Goal: Entertainment & Leisure: Browse casually

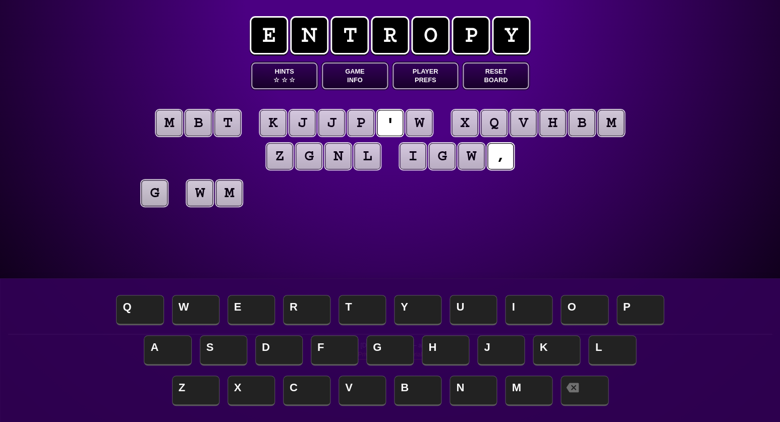
click at [330, 78] on button "Game Info" at bounding box center [355, 76] width 66 height 27
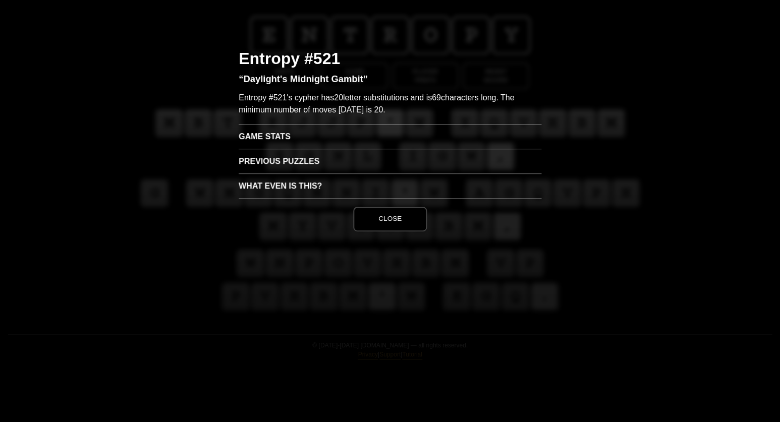
click at [251, 137] on h3 "Game Stats" at bounding box center [390, 136] width 303 height 25
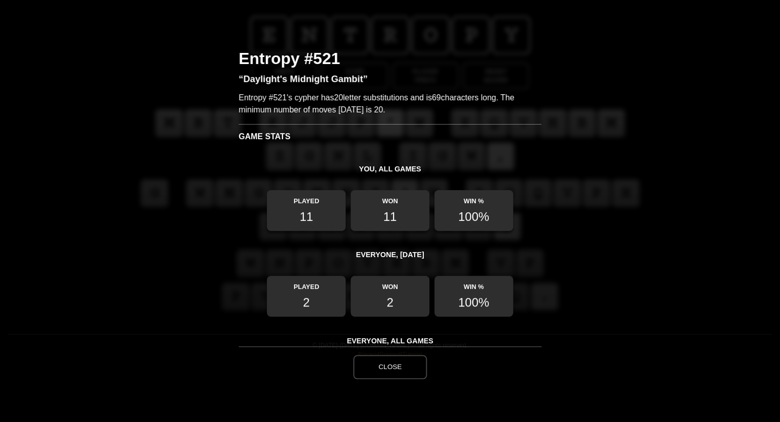
click at [383, 366] on button "Close" at bounding box center [390, 367] width 74 height 24
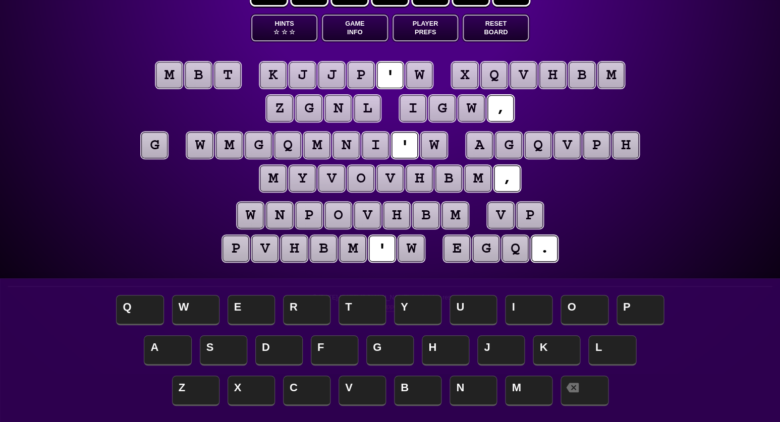
scroll to position [48, 0]
click at [423, 72] on puzzle-tile "w" at bounding box center [419, 75] width 26 height 26
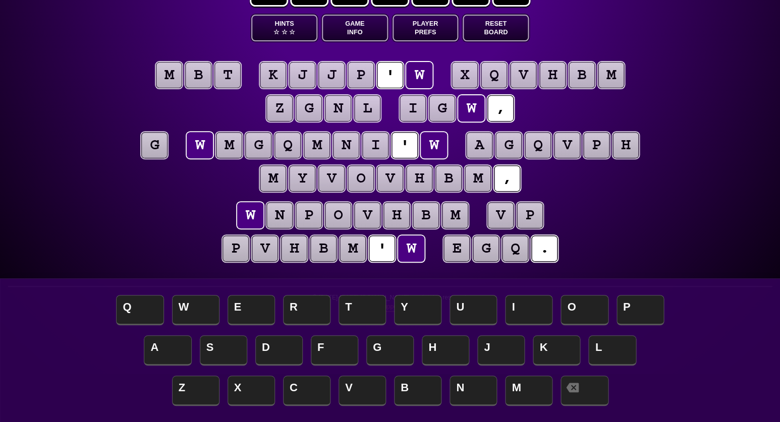
scroll to position [48, 0]
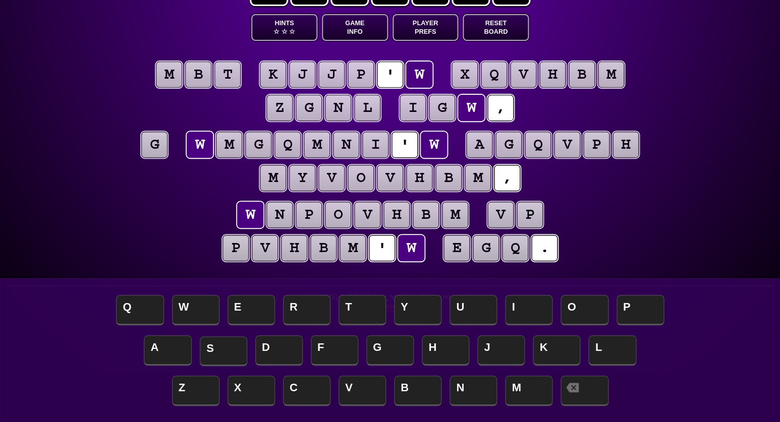
click at [221, 349] on span "S" at bounding box center [223, 351] width 47 height 30
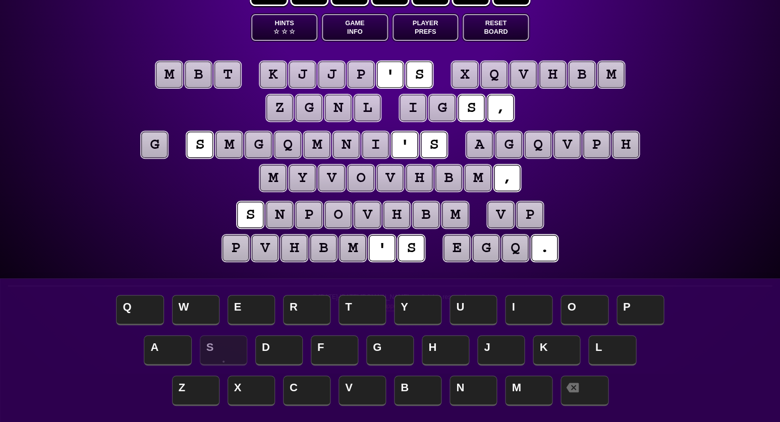
click at [152, 143] on puzzle-tile "g" at bounding box center [154, 145] width 26 height 26
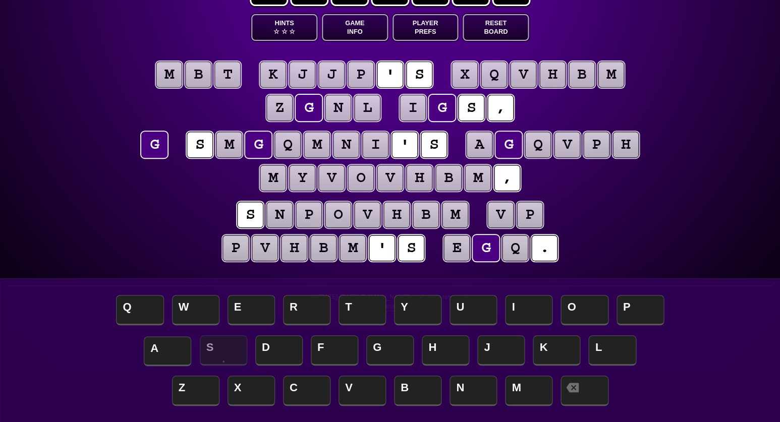
click at [164, 347] on span "A" at bounding box center [167, 351] width 47 height 30
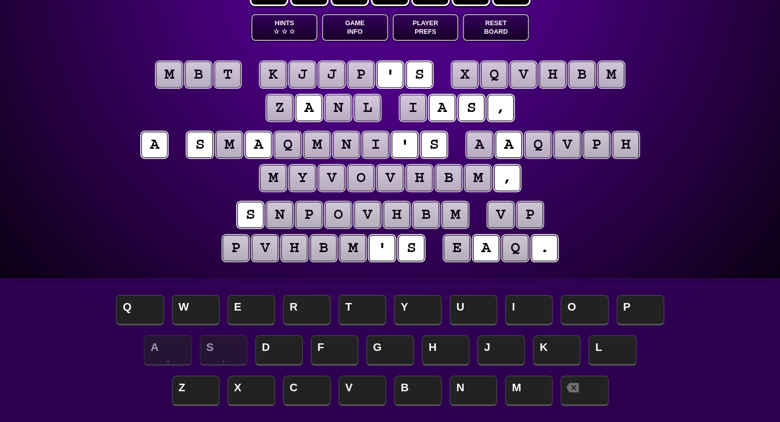
click at [410, 111] on puzzle-tile "i" at bounding box center [412, 108] width 26 height 26
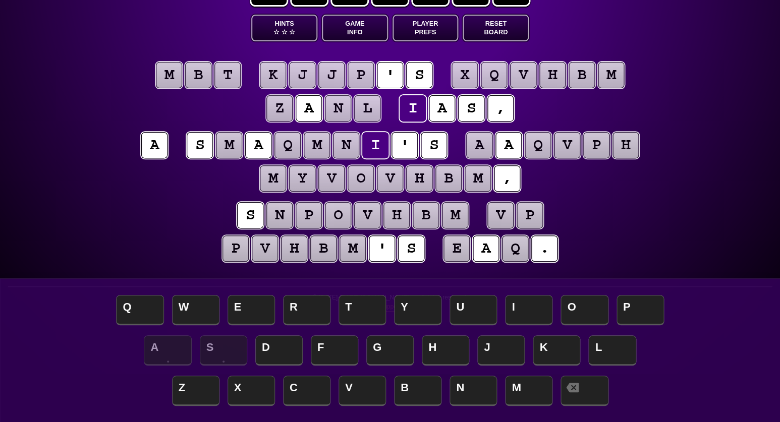
scroll to position [45, 0]
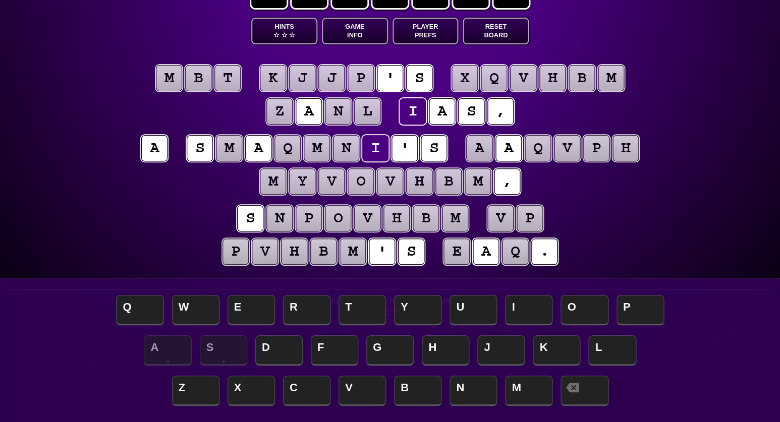
click at [183, 222] on puzzle-line "s n p o v h b m v p p v h b m ' s e a q ." at bounding box center [390, 236] width 516 height 66
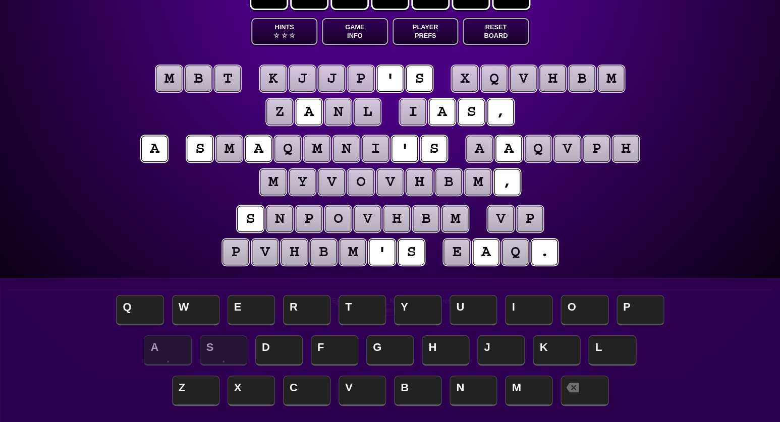
click at [226, 81] on puzzle-tile "t" at bounding box center [227, 79] width 26 height 26
click at [196, 82] on puzzle-tile "b" at bounding box center [198, 79] width 26 height 26
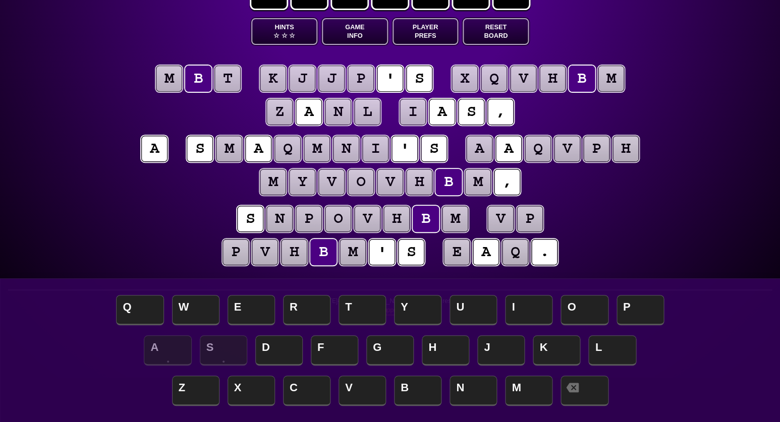
click at [171, 78] on puzzle-tile "m" at bounding box center [169, 79] width 26 height 26
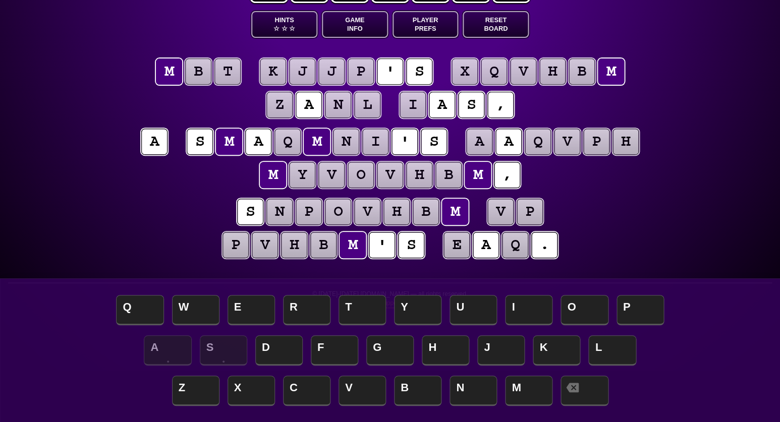
scroll to position [52, 0]
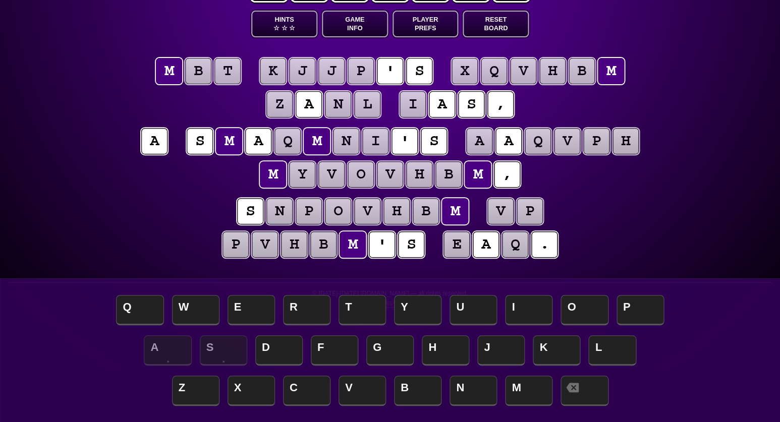
click at [137, 191] on entropy-puzzle "m b t k j j p ' s x q v h b m z a n l i a s , a s m a q m n i ' s a a q v p h m…" at bounding box center [390, 159] width 516 height 245
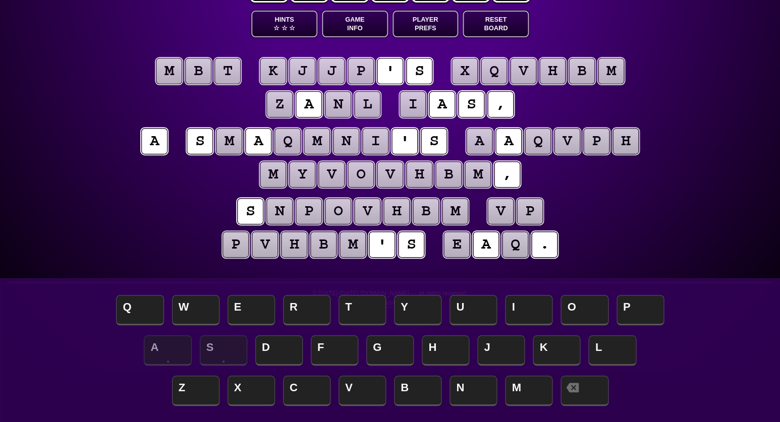
scroll to position [51, 0]
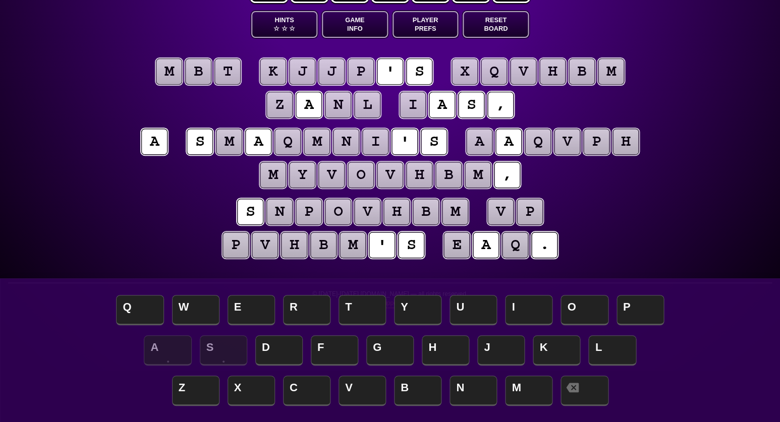
click at [398, 215] on puzzle-tile "h" at bounding box center [396, 212] width 26 height 26
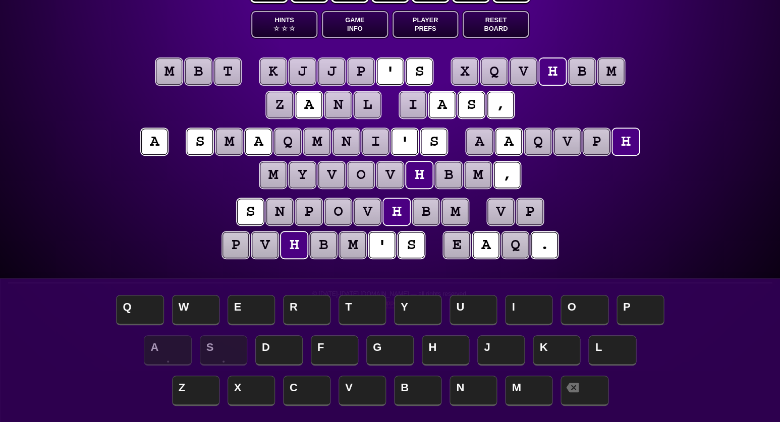
click at [420, 214] on puzzle-tile "b" at bounding box center [425, 212] width 26 height 26
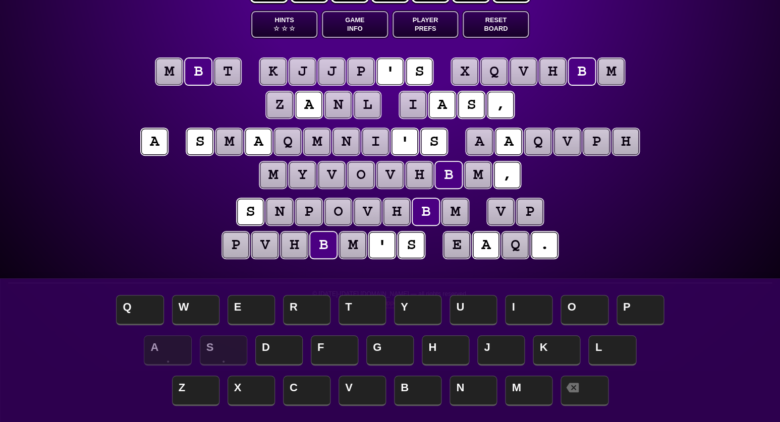
click at [449, 213] on puzzle-tile "m" at bounding box center [455, 212] width 26 height 26
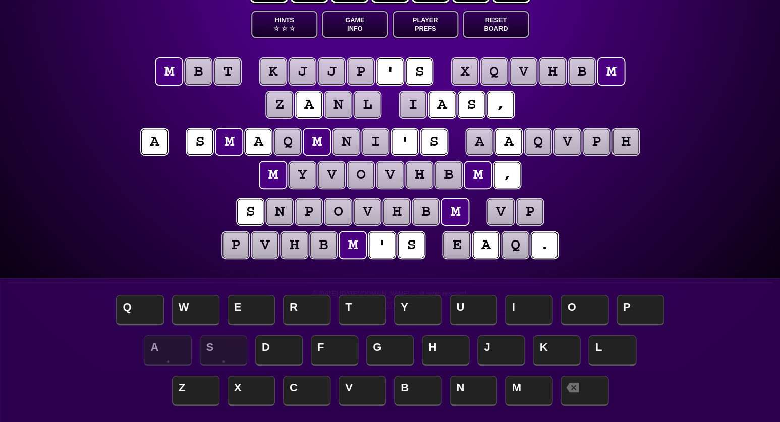
click at [367, 212] on puzzle-tile "v" at bounding box center [367, 212] width 26 height 26
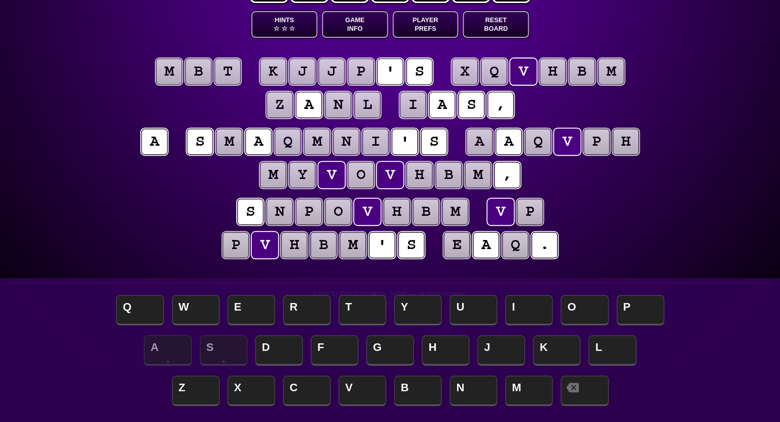
click at [301, 211] on puzzle-tile "p" at bounding box center [308, 212] width 26 height 26
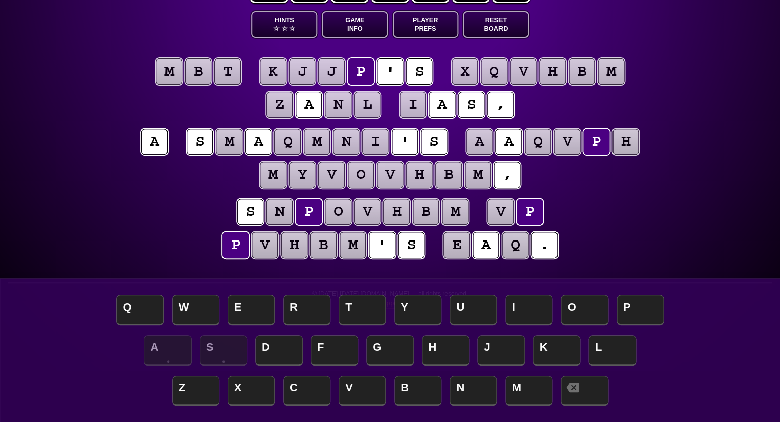
click at [394, 213] on puzzle-tile "h" at bounding box center [396, 212] width 26 height 26
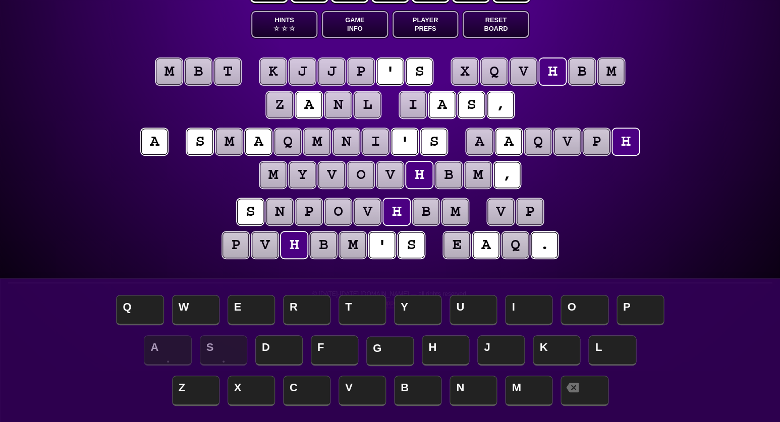
click at [388, 341] on span "G" at bounding box center [389, 351] width 47 height 30
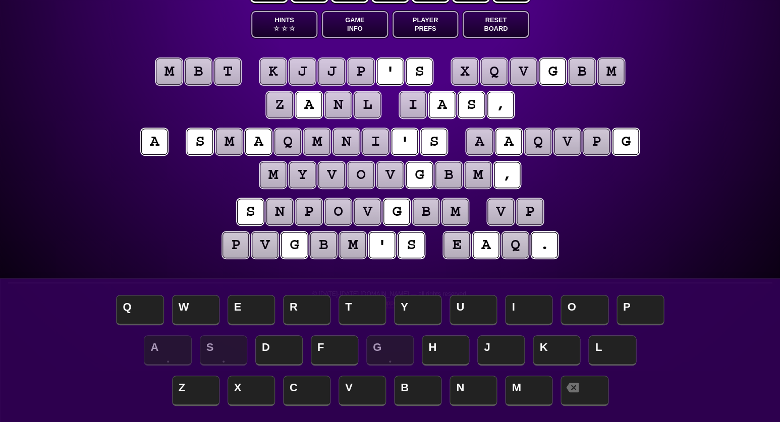
click at [424, 204] on puzzle-tile "b" at bounding box center [425, 212] width 26 height 26
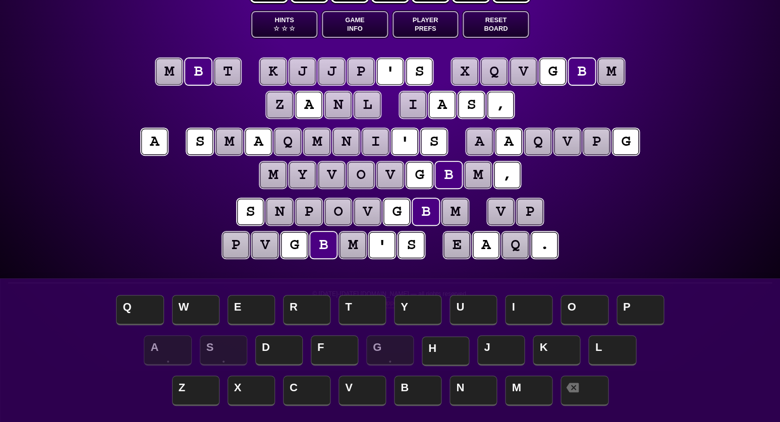
click at [440, 344] on span "H" at bounding box center [445, 351] width 47 height 30
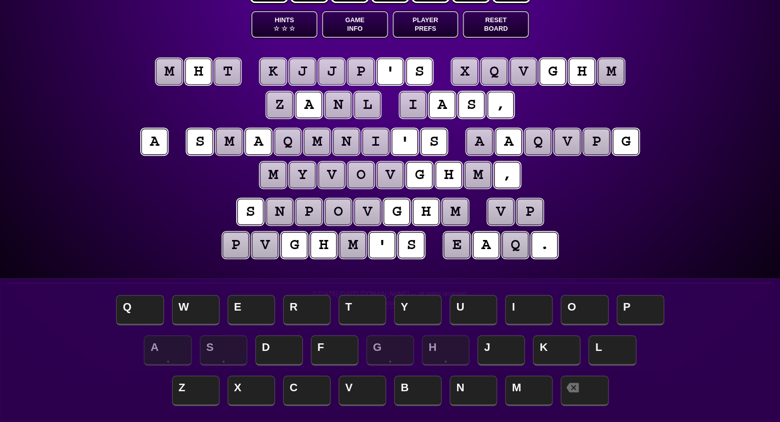
click at [455, 207] on puzzle-tile "m" at bounding box center [455, 212] width 26 height 26
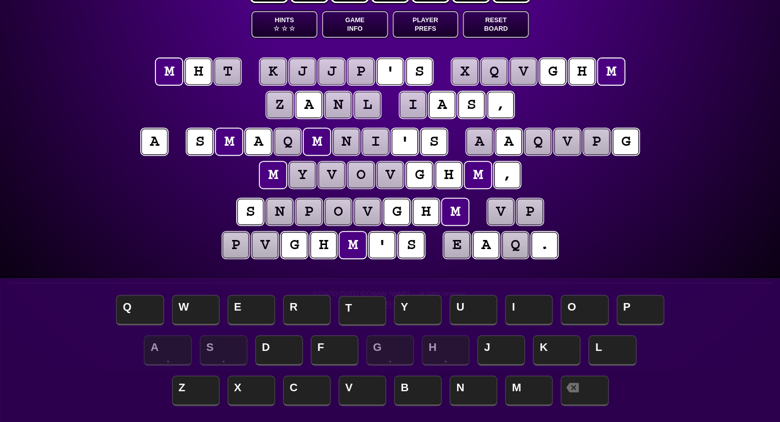
click at [369, 307] on span "T" at bounding box center [361, 311] width 47 height 30
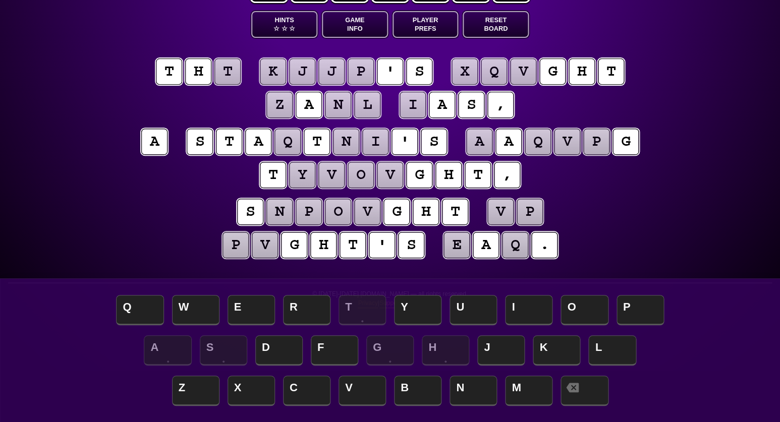
click at [368, 215] on puzzle-tile "v" at bounding box center [367, 212] width 26 height 26
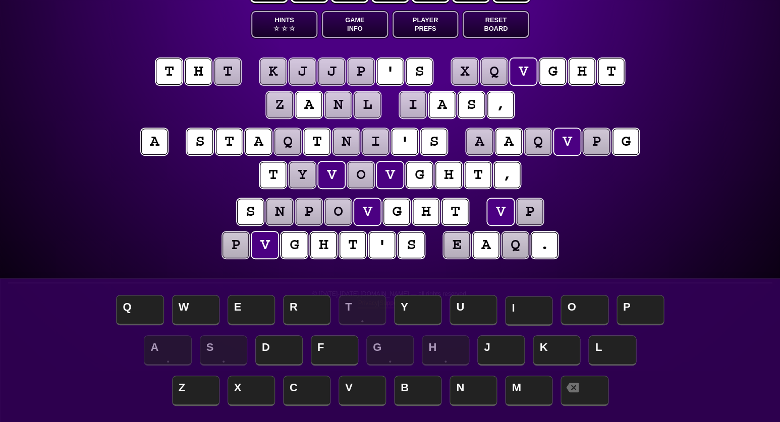
click at [522, 308] on span "I" at bounding box center [528, 311] width 47 height 30
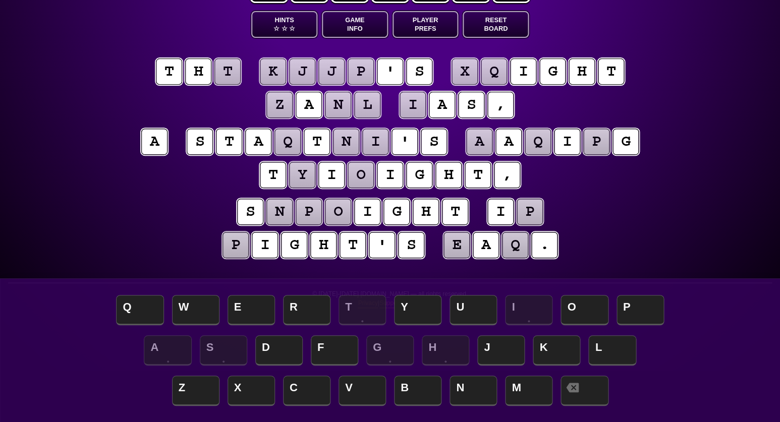
click at [338, 213] on puzzle-tile "o" at bounding box center [338, 212] width 26 height 26
click at [595, 352] on span "L" at bounding box center [611, 351] width 47 height 30
click at [302, 176] on puzzle-tile "y" at bounding box center [302, 175] width 26 height 26
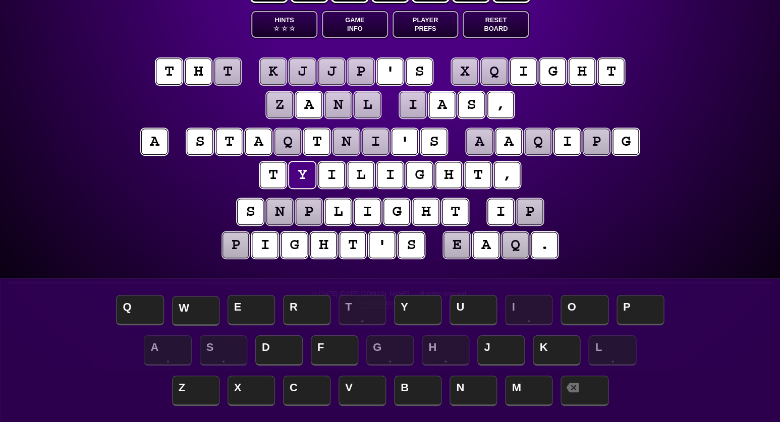
drag, startPoint x: 198, startPoint y: 303, endPoint x: 204, endPoint y: 298, distance: 8.3
click at [198, 302] on span "W" at bounding box center [195, 311] width 47 height 30
click at [281, 212] on puzzle-tile "n" at bounding box center [279, 212] width 26 height 26
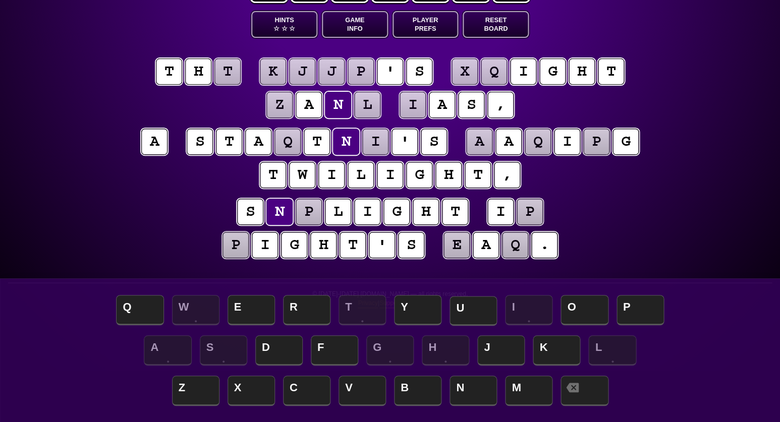
click at [472, 309] on span "U" at bounding box center [472, 311] width 47 height 30
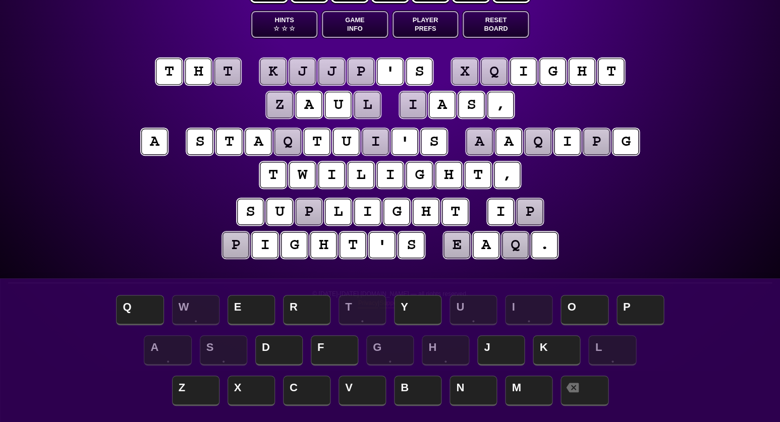
click at [313, 209] on puzzle-tile "p" at bounding box center [308, 212] width 26 height 26
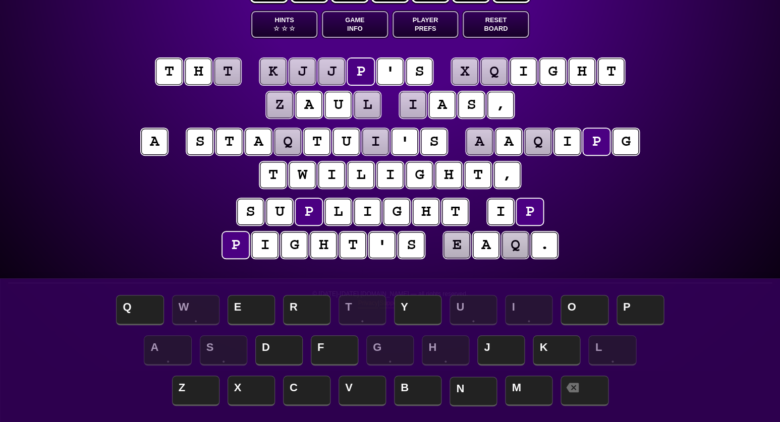
click at [471, 389] on span "N" at bounding box center [472, 392] width 47 height 30
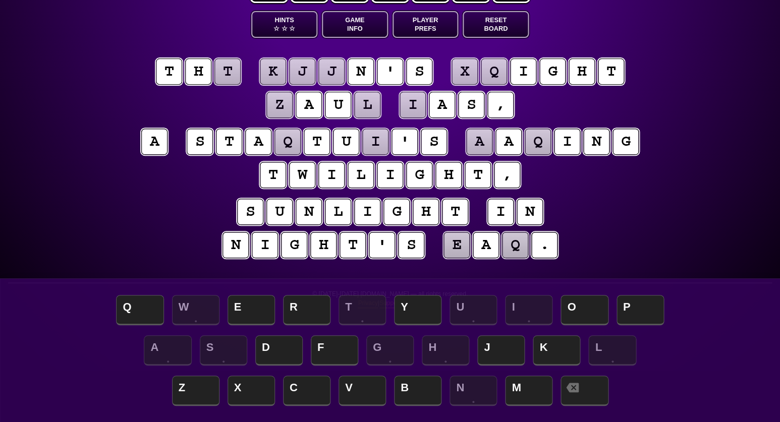
click at [225, 79] on puzzle-tile "t" at bounding box center [227, 71] width 26 height 26
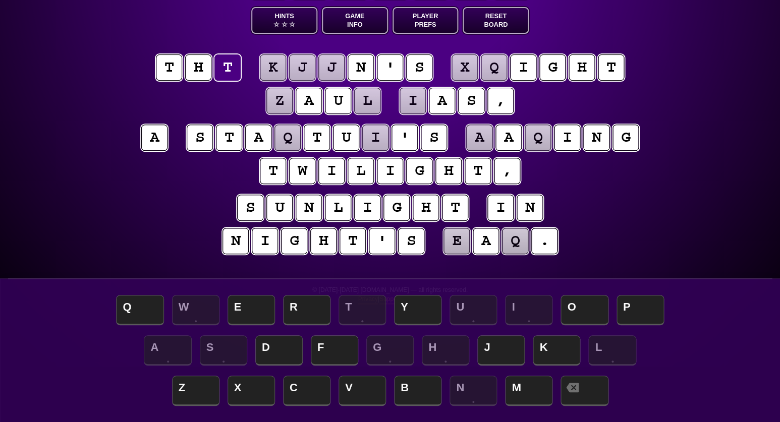
scroll to position [57, 0]
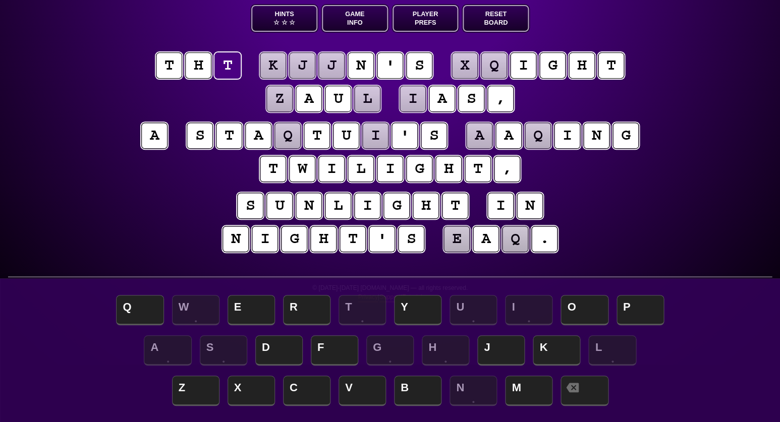
click at [541, 135] on puzzle-tile "q" at bounding box center [537, 136] width 26 height 26
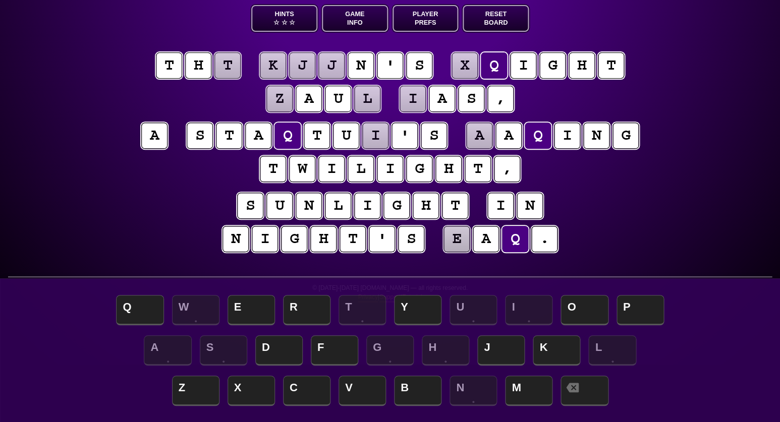
click at [281, 26] on span "☆" at bounding box center [284, 22] width 6 height 9
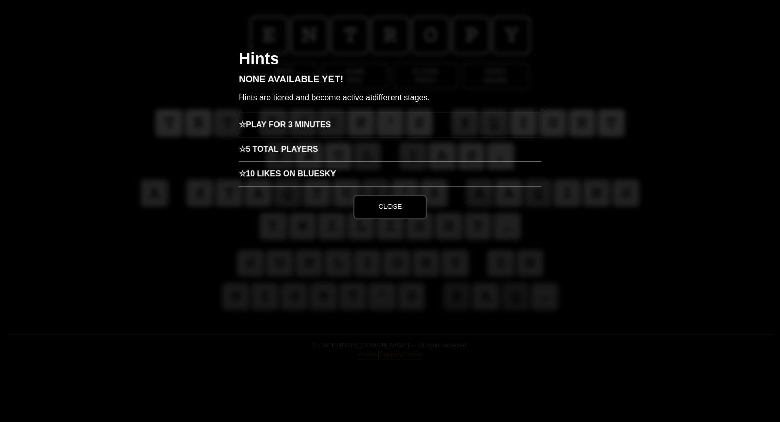
click at [284, 127] on h3 "☆ Play for 3 minutes" at bounding box center [390, 124] width 303 height 25
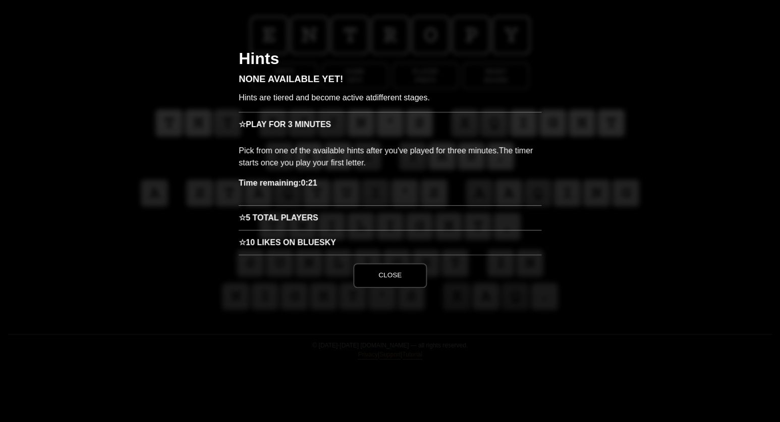
click at [410, 269] on button "Close" at bounding box center [390, 275] width 74 height 24
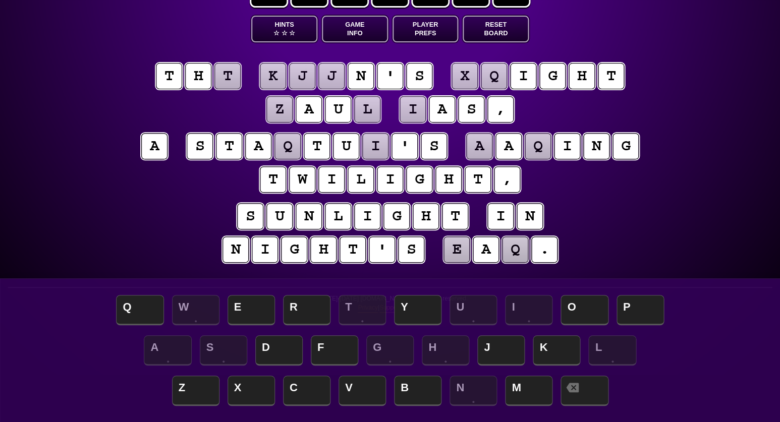
scroll to position [47, 0]
click at [372, 147] on puzzle-tile "i" at bounding box center [375, 146] width 26 height 26
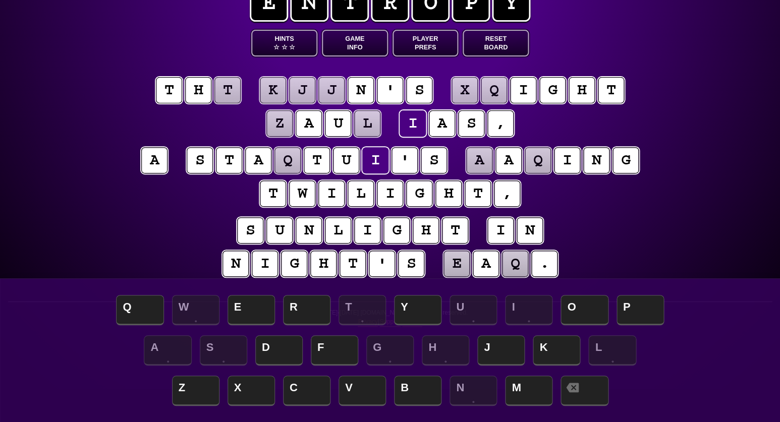
scroll to position [32, 0]
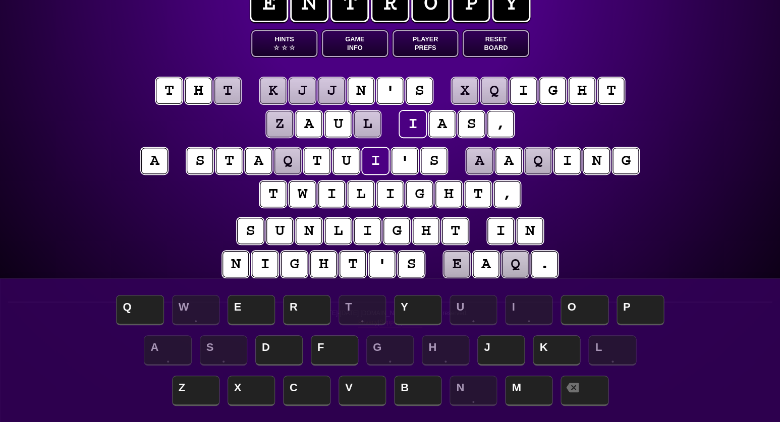
click at [510, 270] on puzzle-tile "q" at bounding box center [515, 264] width 26 height 26
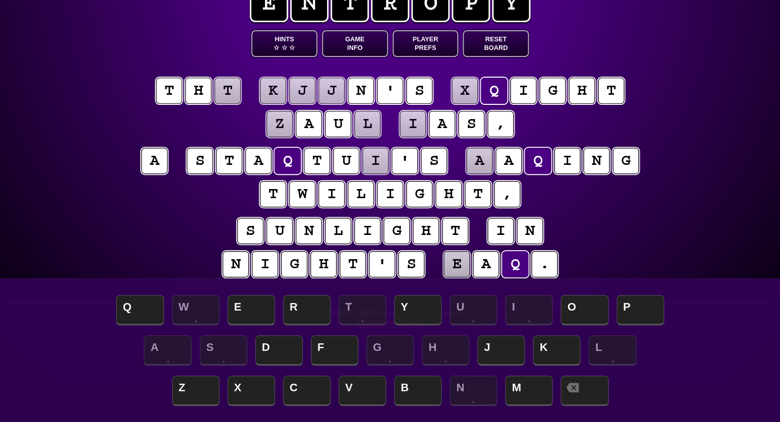
click at [283, 52] on span "☆" at bounding box center [284, 47] width 6 height 9
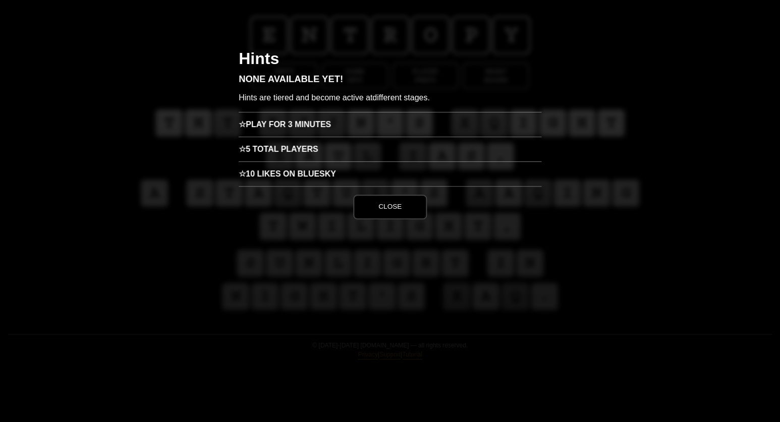
click at [275, 133] on h3 "☆ Play for 3 minutes" at bounding box center [390, 124] width 303 height 25
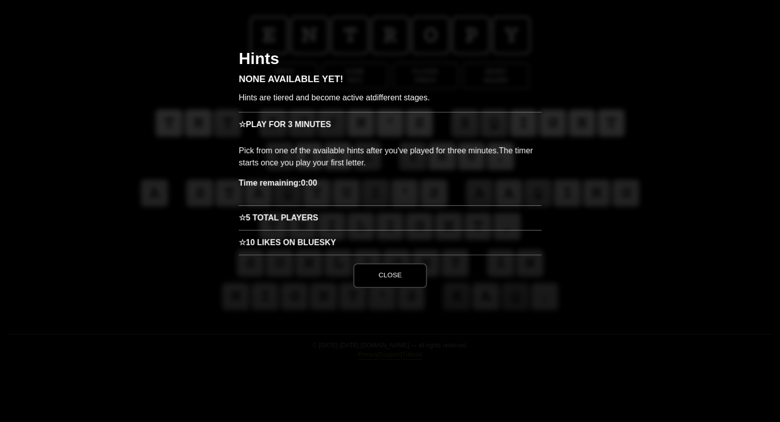
click at [278, 167] on p "Pick from one of the available hints after you've played for three minutes. The…" at bounding box center [390, 157] width 303 height 40
click at [395, 279] on button "Close" at bounding box center [390, 275] width 74 height 24
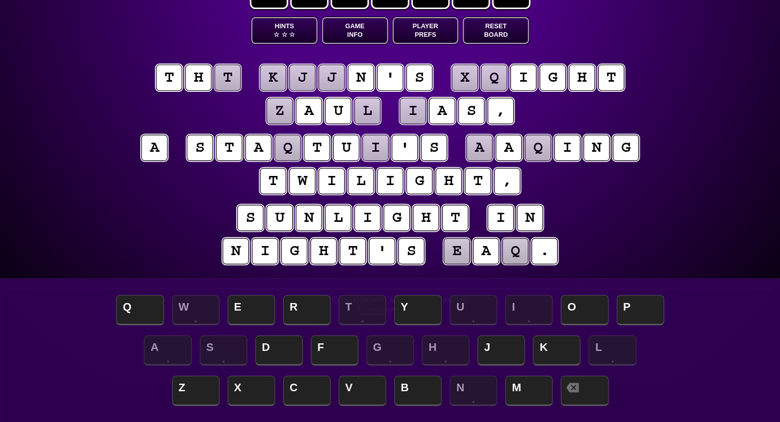
scroll to position [45, 0]
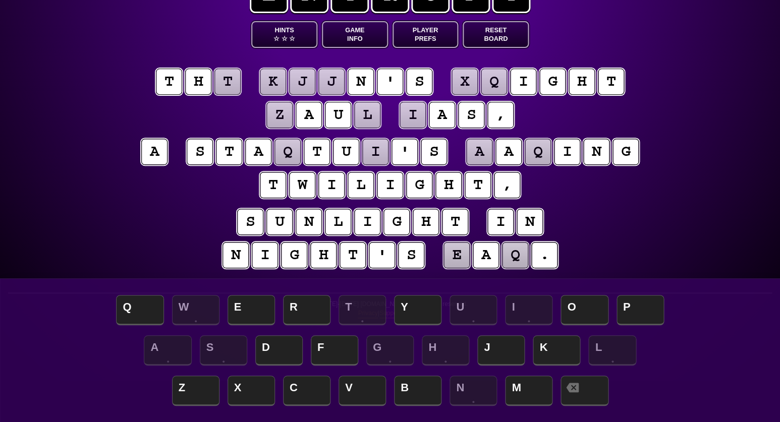
click at [308, 78] on puzzle-tile "j" at bounding box center [302, 82] width 26 height 26
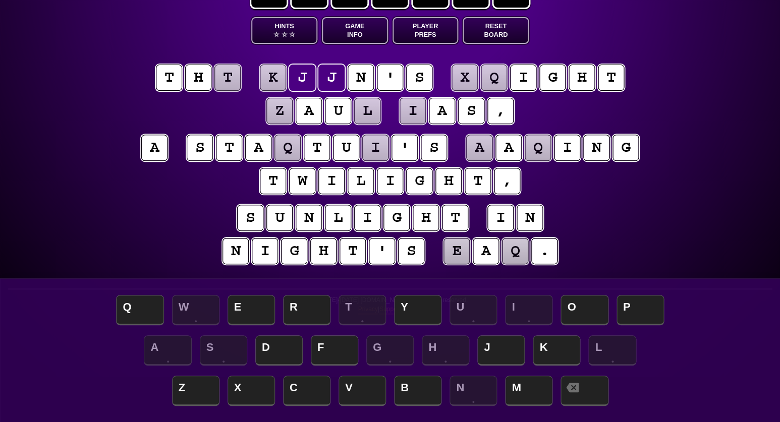
scroll to position [46, 0]
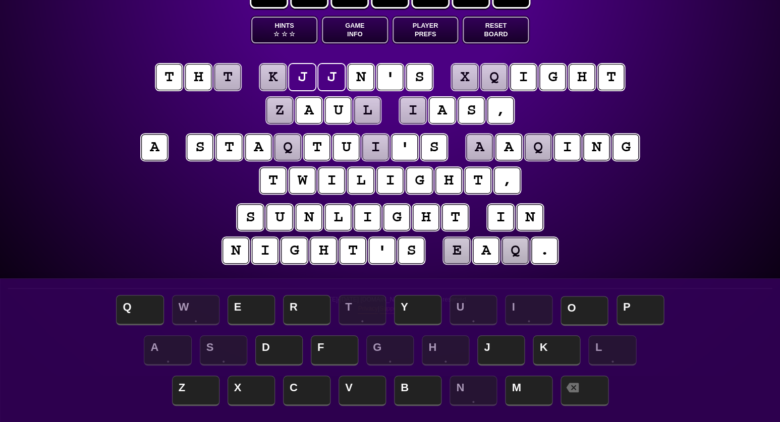
click at [590, 311] on span "O" at bounding box center [583, 311] width 47 height 30
click at [272, 84] on puzzle-tile "k" at bounding box center [273, 77] width 26 height 26
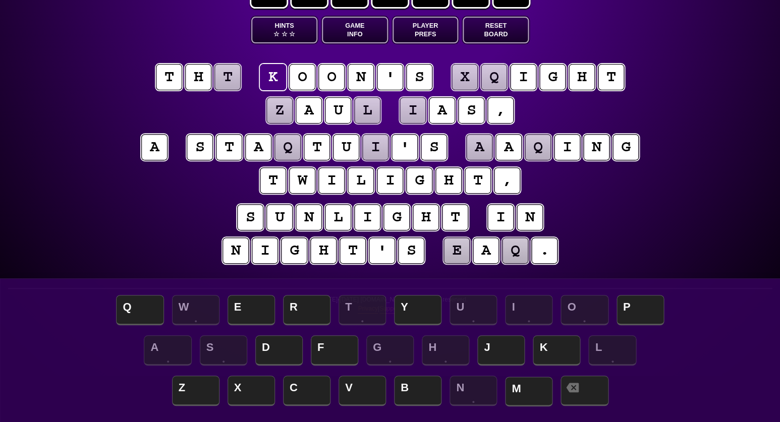
click at [528, 386] on span "M" at bounding box center [528, 392] width 47 height 30
click at [234, 87] on puzzle-tile "t" at bounding box center [227, 77] width 26 height 26
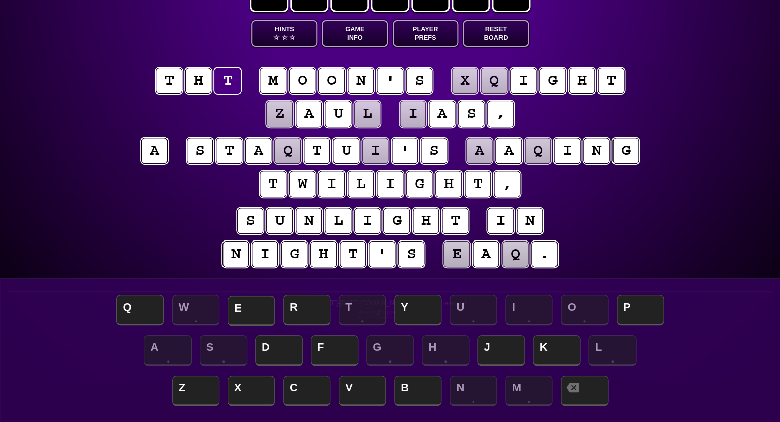
click at [250, 312] on span "E" at bounding box center [250, 311] width 47 height 30
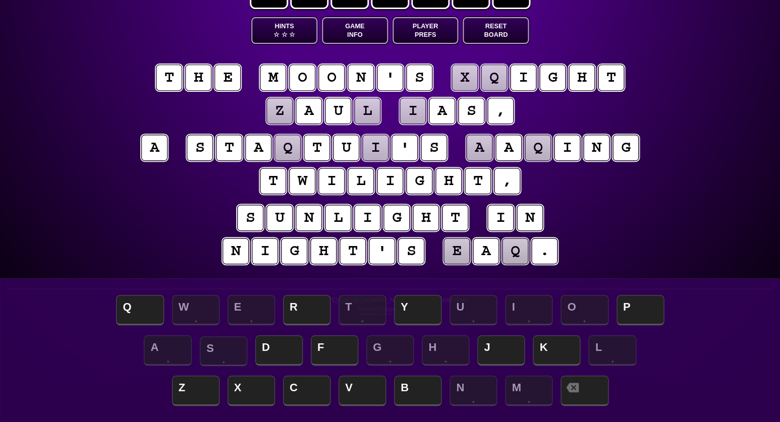
scroll to position [45, 0]
click at [467, 80] on puzzle-tile "x" at bounding box center [464, 78] width 26 height 26
click at [408, 388] on span "B" at bounding box center [417, 392] width 47 height 30
click at [493, 72] on puzzle-tile "q" at bounding box center [494, 78] width 26 height 26
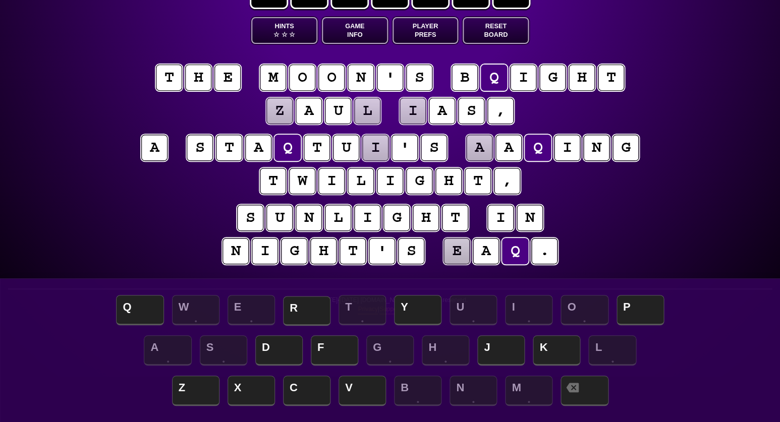
click at [303, 309] on span "R" at bounding box center [306, 311] width 47 height 30
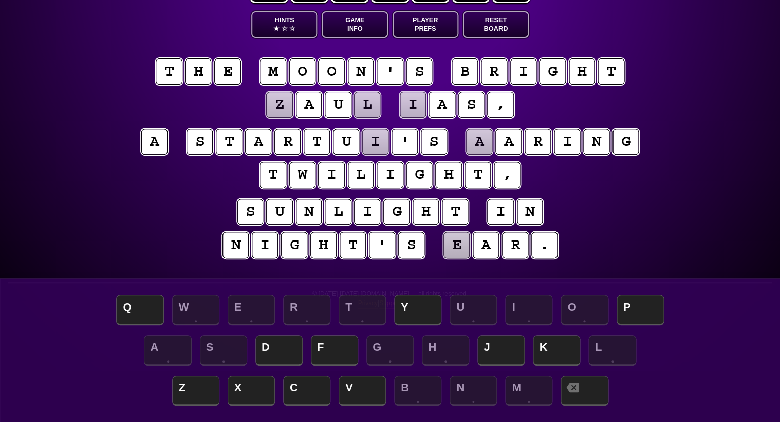
scroll to position [50, 0]
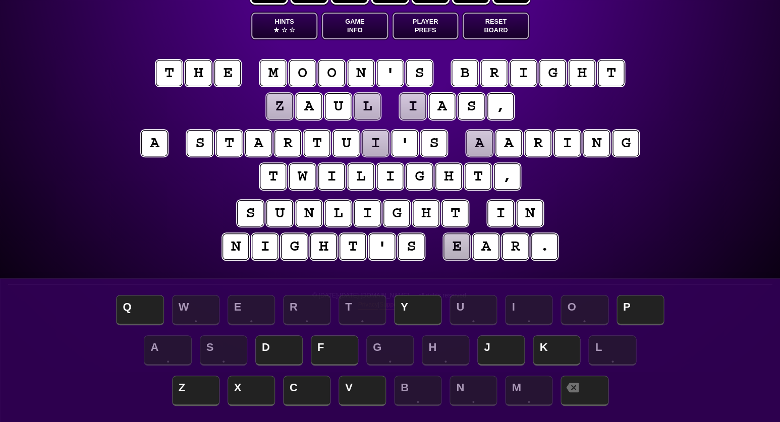
click at [280, 110] on puzzle-tile "z" at bounding box center [279, 106] width 26 height 26
click at [368, 106] on puzzle-tile "l" at bounding box center [367, 106] width 26 height 26
click at [418, 105] on puzzle-tile "i" at bounding box center [412, 106] width 26 height 26
click at [294, 27] on span "☆" at bounding box center [292, 30] width 6 height 9
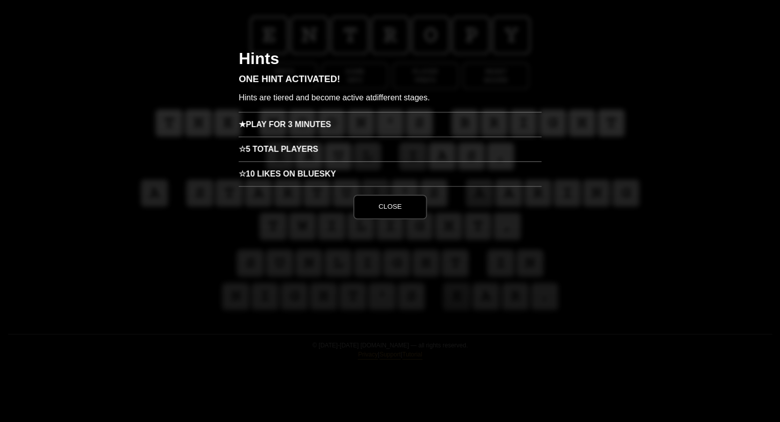
click at [301, 125] on h3 "★ Play for 3 minutes" at bounding box center [390, 124] width 303 height 25
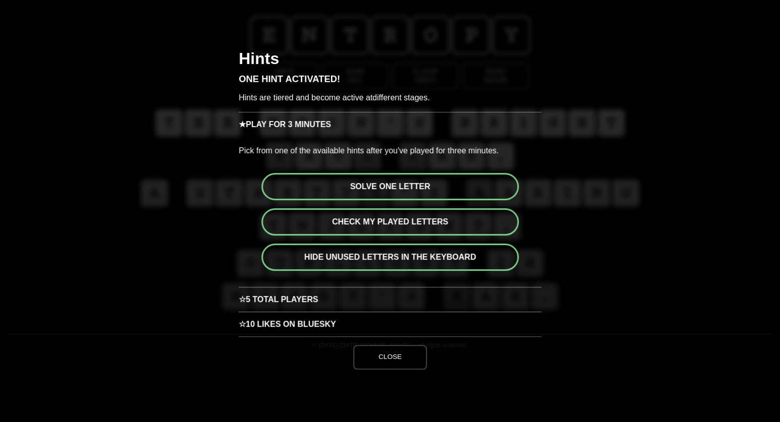
click at [394, 185] on button "Solve one letter" at bounding box center [389, 186] width 257 height 27
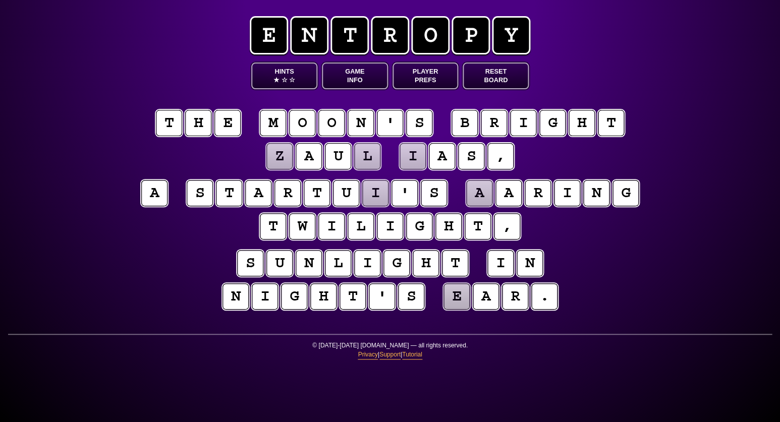
click at [408, 153] on puzzle-tile "i" at bounding box center [412, 155] width 27 height 27
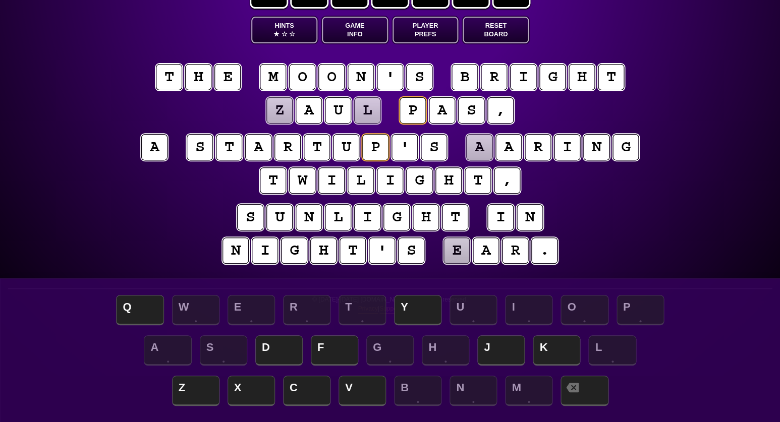
scroll to position [46, 0]
click at [480, 151] on puzzle-tile "a" at bounding box center [479, 147] width 28 height 28
click at [458, 253] on puzzle-tile "e" at bounding box center [456, 250] width 28 height 28
click at [484, 146] on puzzle-tile "a" at bounding box center [478, 147] width 27 height 27
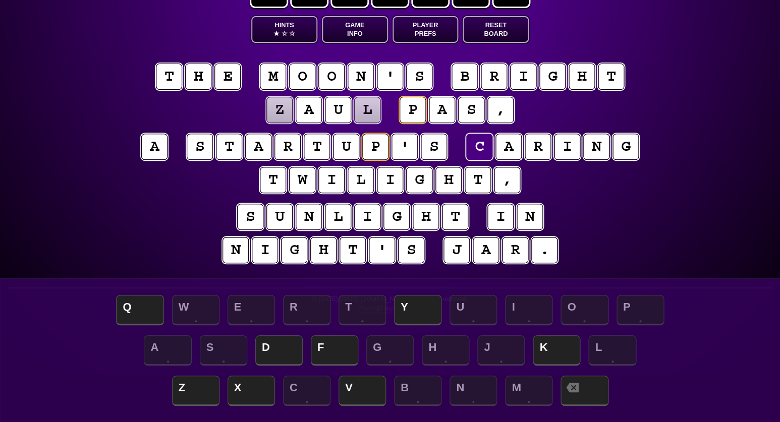
scroll to position [46, 0]
click at [370, 110] on puzzle-tile "l" at bounding box center [366, 109] width 27 height 27
click at [250, 380] on span "X" at bounding box center [250, 392] width 47 height 30
click at [280, 112] on puzzle-tile "z" at bounding box center [279, 110] width 26 height 26
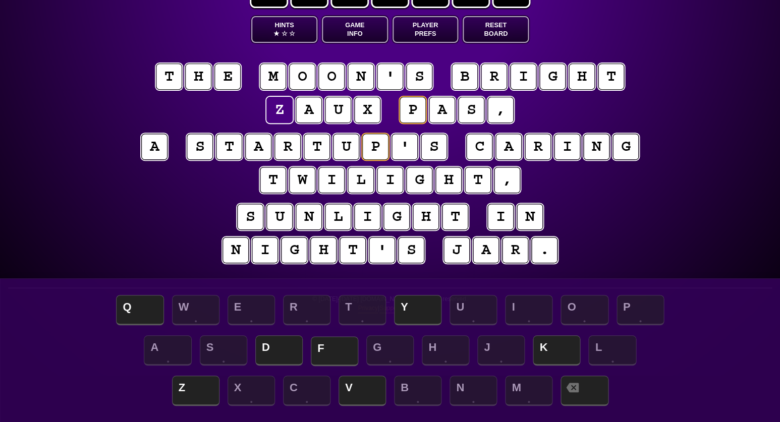
click at [333, 348] on span "F" at bounding box center [334, 351] width 47 height 30
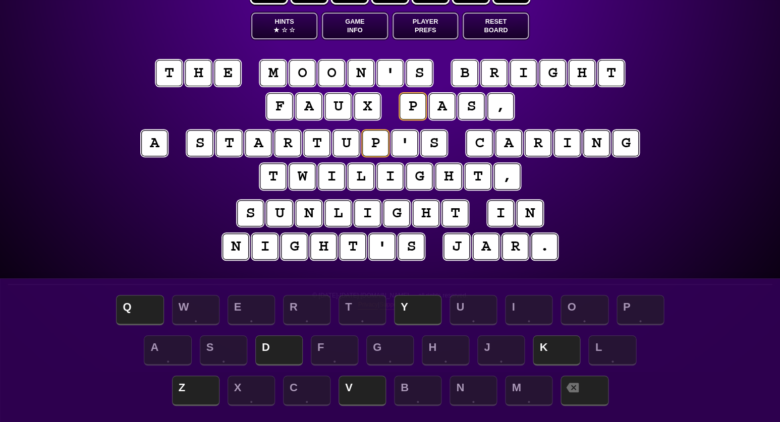
scroll to position [52, 0]
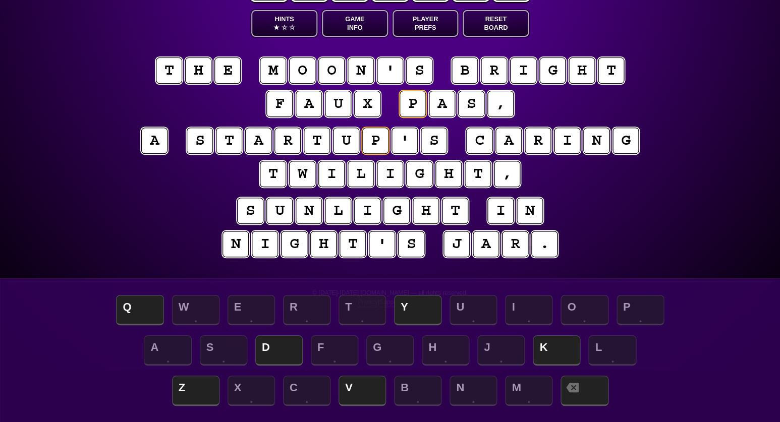
click at [473, 137] on puzzle-tile "c" at bounding box center [478, 141] width 27 height 27
click at [274, 349] on span "D" at bounding box center [278, 351] width 47 height 30
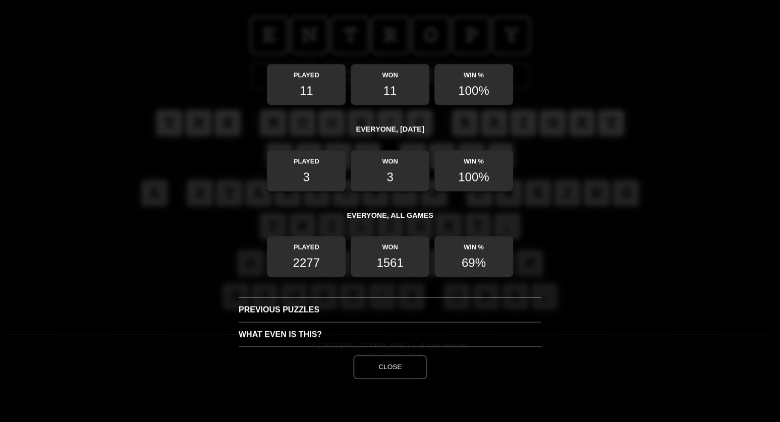
scroll to position [298, 0]
